Goal: Transaction & Acquisition: Obtain resource

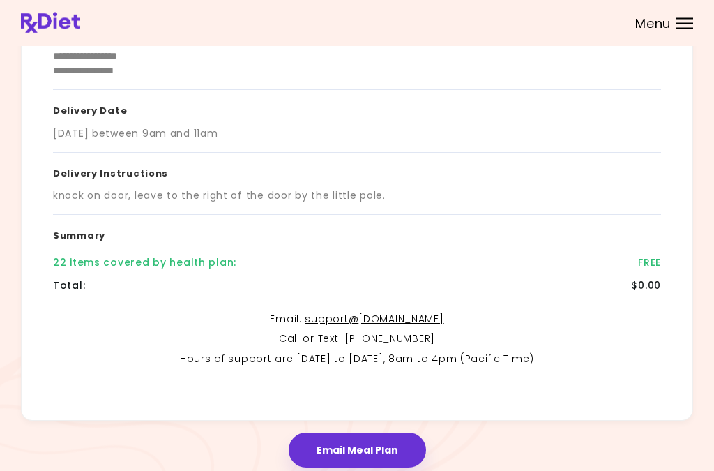
scroll to position [202, 0]
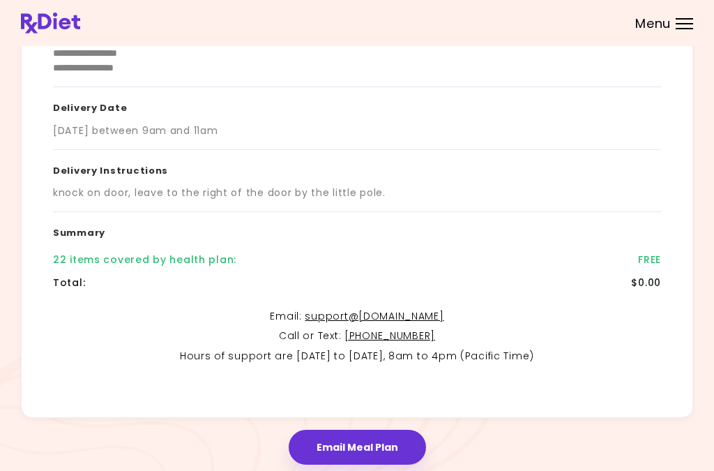
click at [183, 280] on div "Total : $0.00" at bounding box center [357, 282] width 608 height 23
click at [193, 266] on div "22 items covered by health plan : FREE" at bounding box center [357, 259] width 608 height 23
click at [163, 259] on div "22 items covered by health plan :" at bounding box center [144, 259] width 183 height 15
click at [112, 253] on div "22 items covered by health plan :" at bounding box center [144, 259] width 183 height 15
click at [174, 259] on div "22 items covered by health plan :" at bounding box center [144, 259] width 183 height 15
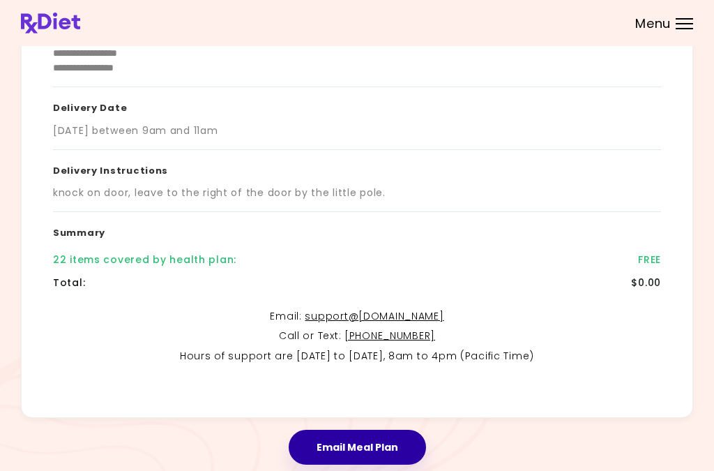
click at [357, 451] on button "Email Meal Plan" at bounding box center [357, 447] width 137 height 35
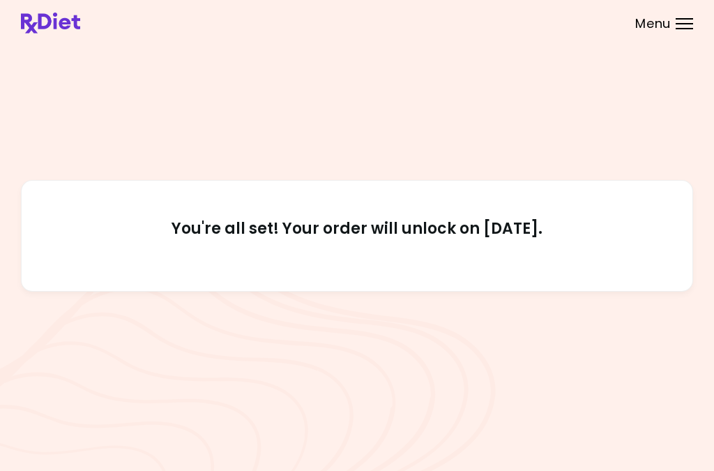
scroll to position [38, 0]
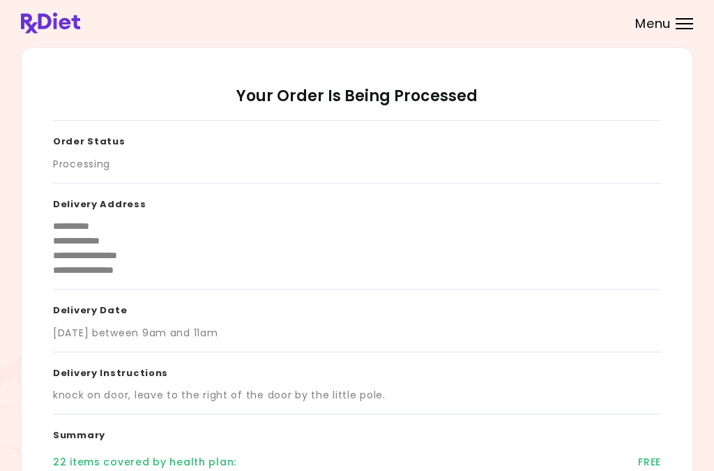
scroll to position [38, 0]
